Goal: Information Seeking & Learning: Learn about a topic

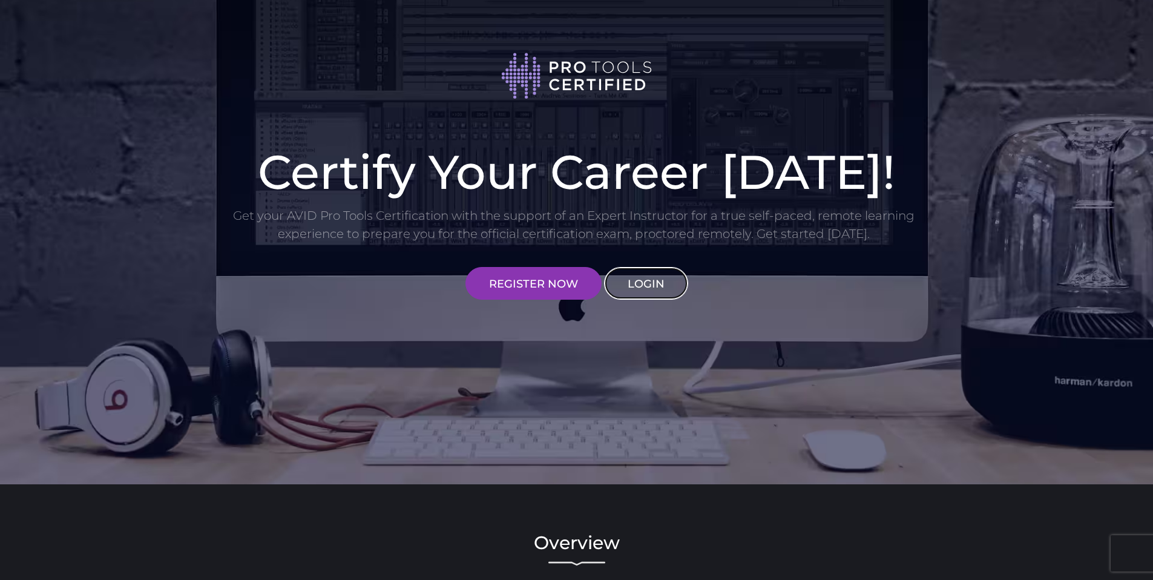
click at [652, 283] on link "LOGIN" at bounding box center [646, 283] width 84 height 33
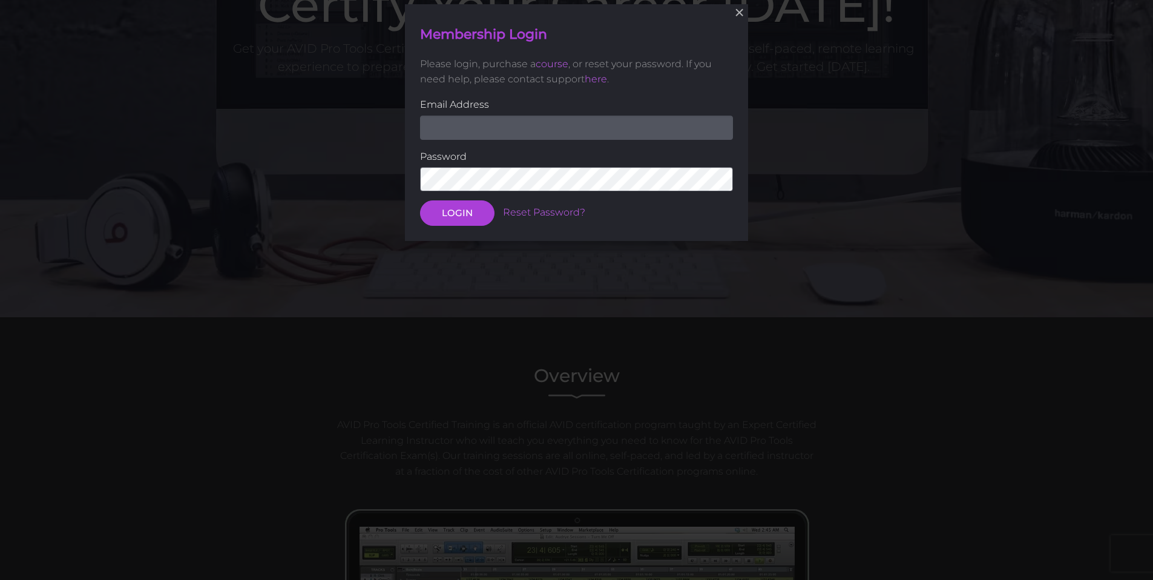
scroll to position [168, 0]
click at [511, 134] on input "email" at bounding box center [576, 127] width 313 height 24
type input "[EMAIL_ADDRESS][DOMAIN_NAME]"
click at [459, 205] on button "LOGIN" at bounding box center [457, 212] width 74 height 25
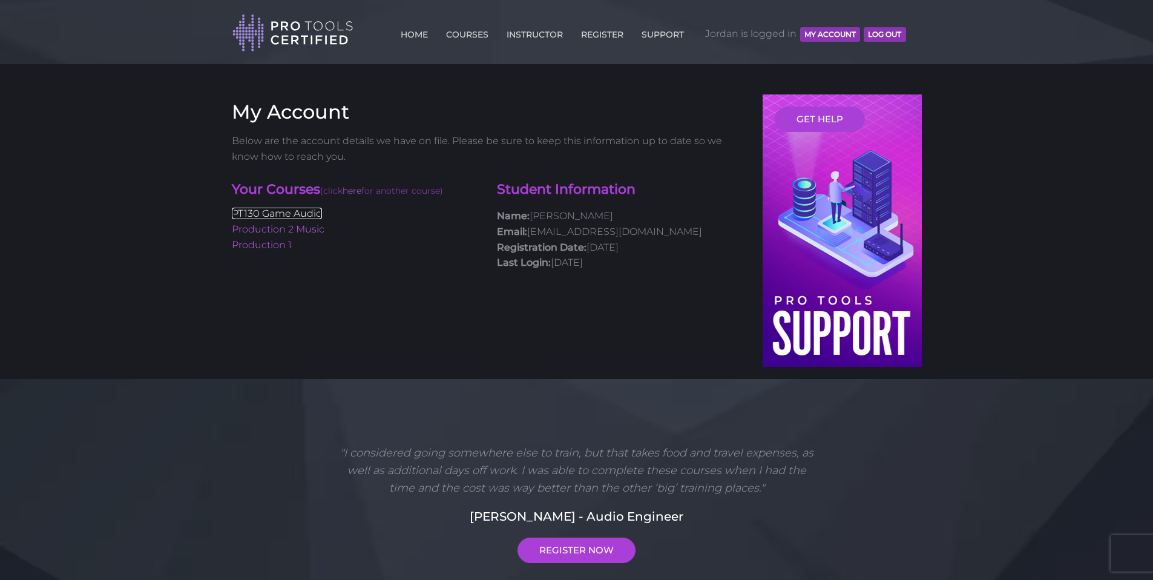
click at [315, 209] on link "PT130 Game Audio" at bounding box center [277, 213] width 90 height 11
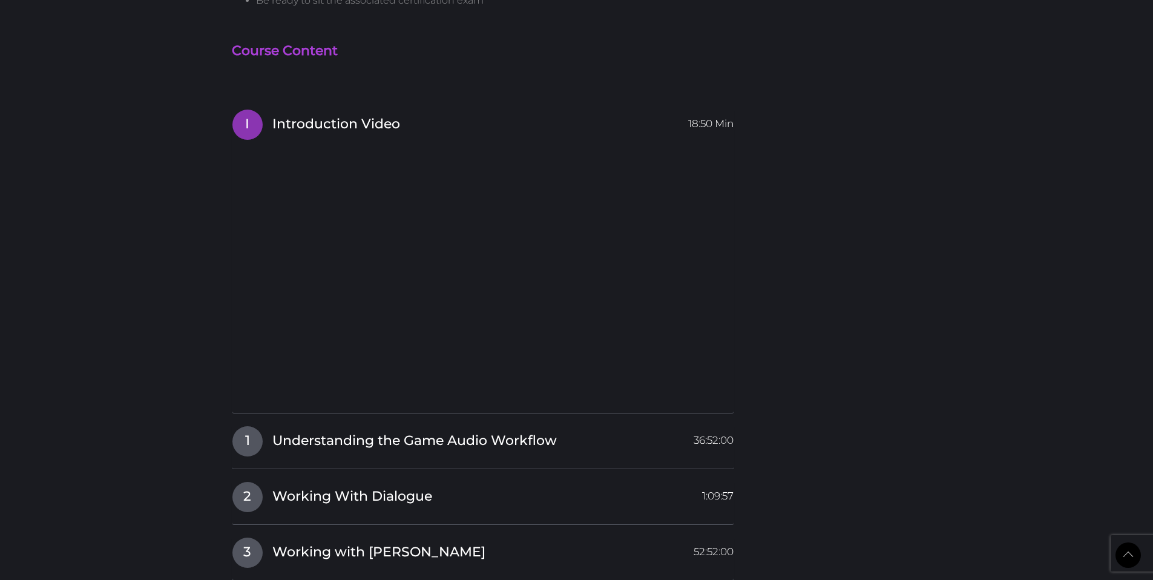
scroll to position [1114, 0]
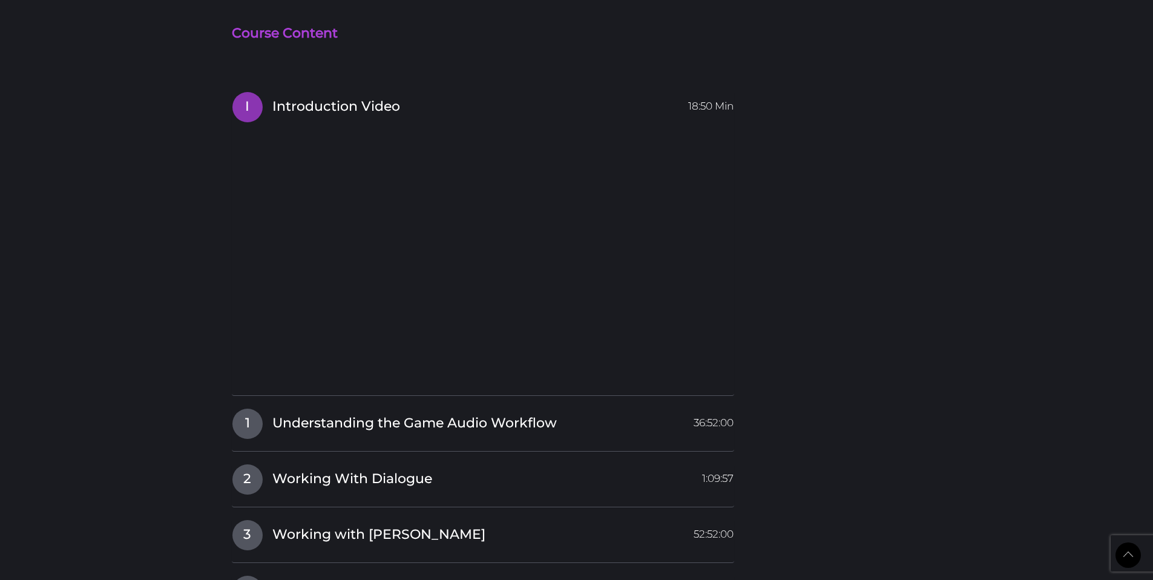
click at [110, 260] on body "Back to Top Toggle navigation HOME COURSES INSTRUCTOR REGISTER SUPPORT Jordan i…" at bounding box center [576, 194] width 1153 height 2617
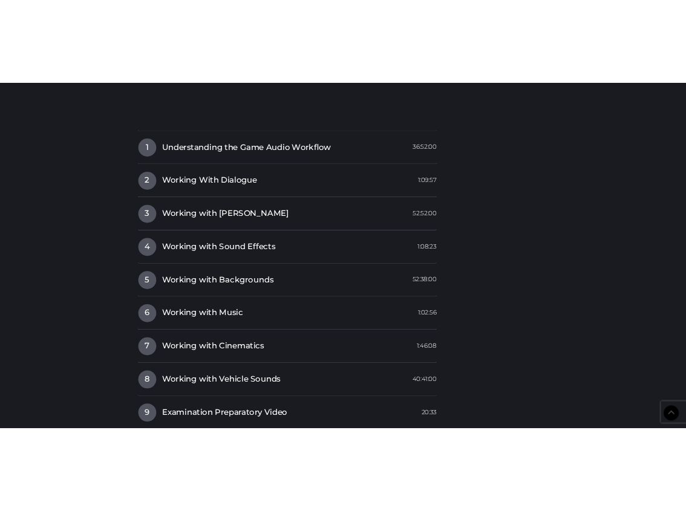
scroll to position [1428, 0]
